Goal: Check status: Check status

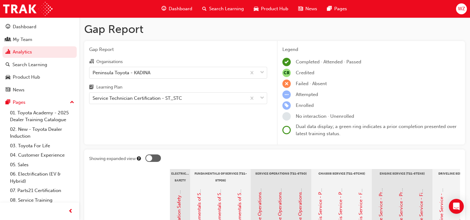
scroll to position [170, 0]
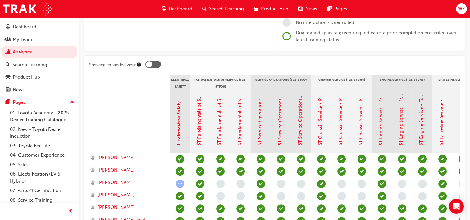
scroll to position [170, 0]
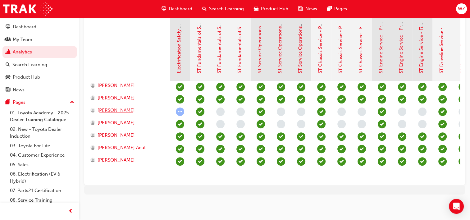
click at [114, 108] on span "[PERSON_NAME]" at bounding box center [115, 110] width 37 height 7
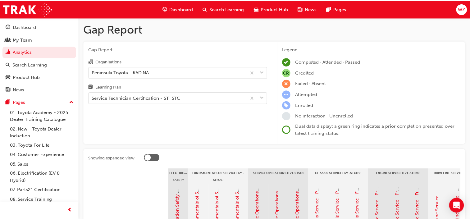
scroll to position [170, 0]
